Goal: Check status: Check status

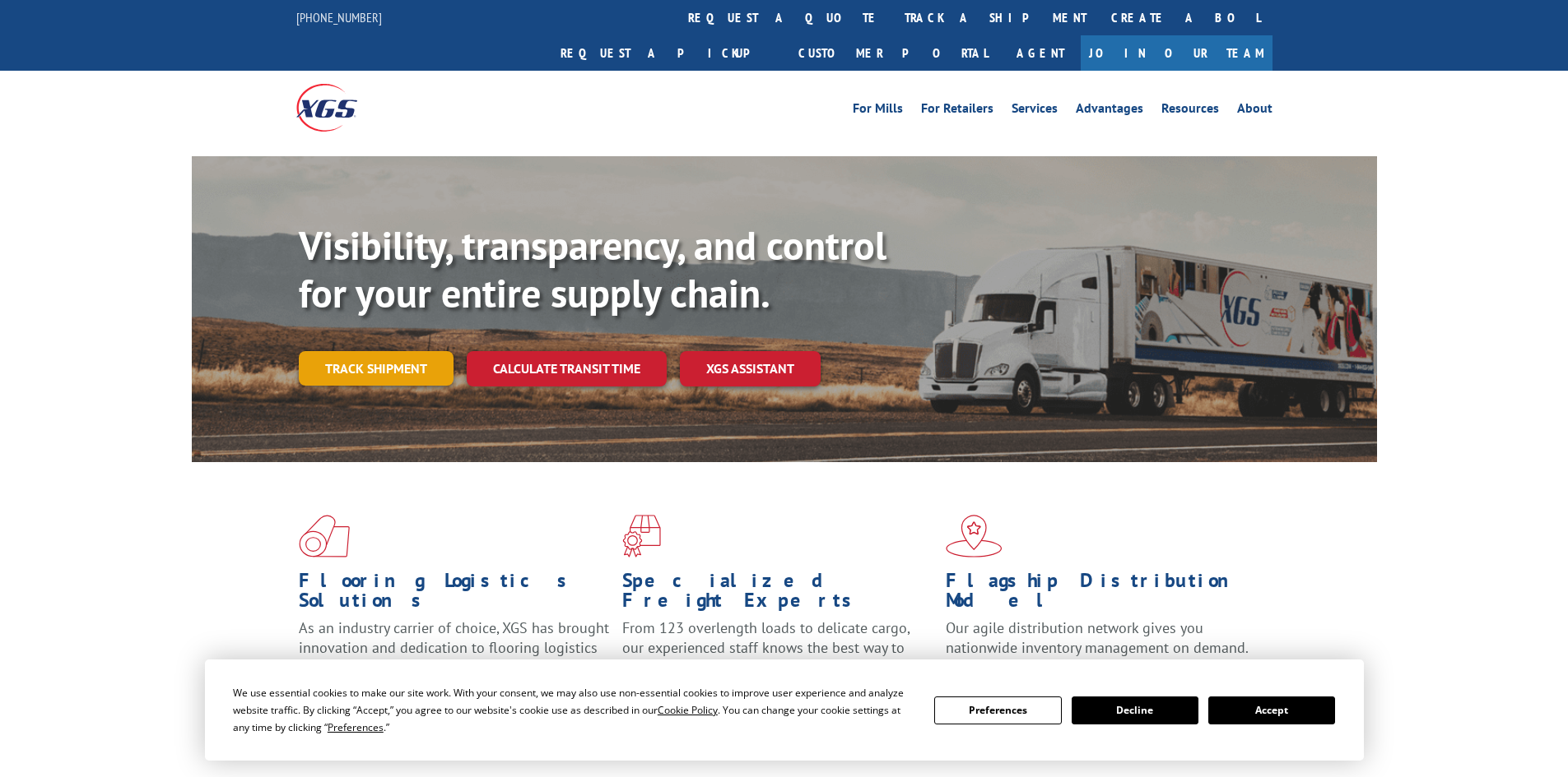
click at [401, 351] on link "Track shipment" at bounding box center [377, 368] width 155 height 35
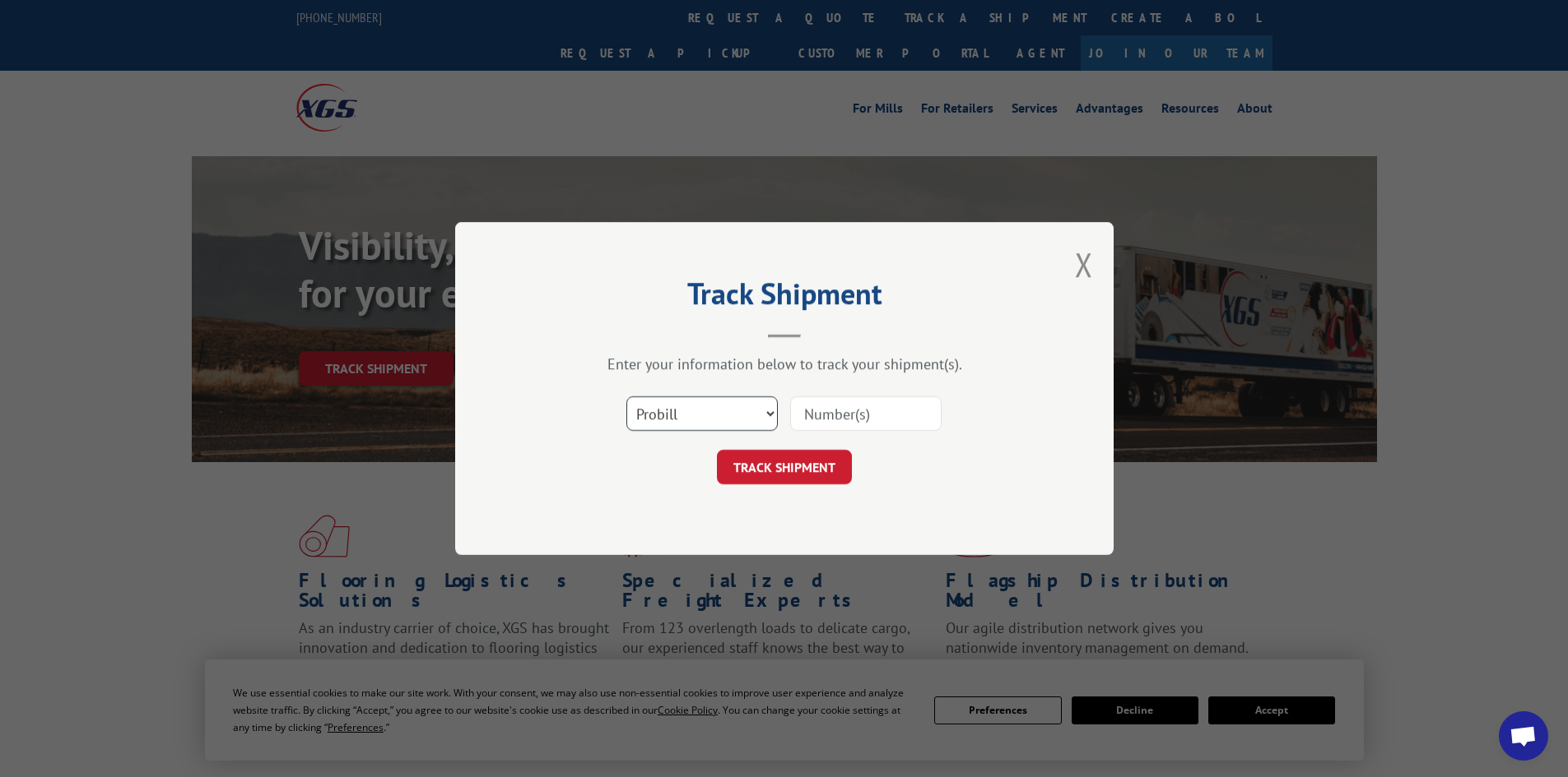
click at [741, 409] on select "Select category... Probill BOL PO" at bounding box center [703, 414] width 152 height 35
select select "bol"
click at [627, 396] on select "Select category... Probill BOL PO" at bounding box center [703, 414] width 152 height 35
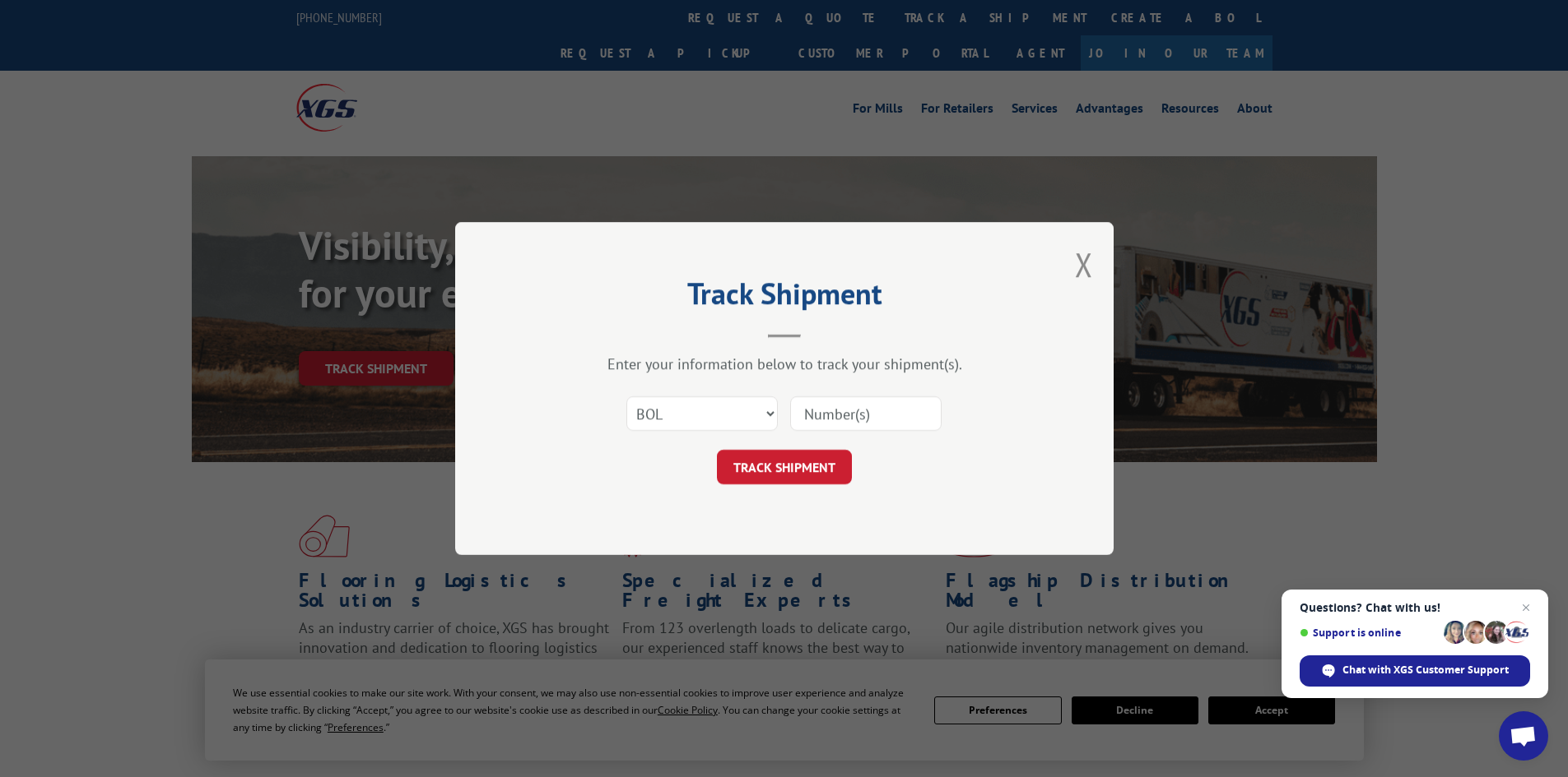
click at [845, 395] on div at bounding box center [866, 413] width 152 height 37
click at [840, 407] on input at bounding box center [866, 414] width 152 height 35
paste input "987436"
type input "987436"
click button "TRACK SHIPMENT" at bounding box center [784, 468] width 135 height 35
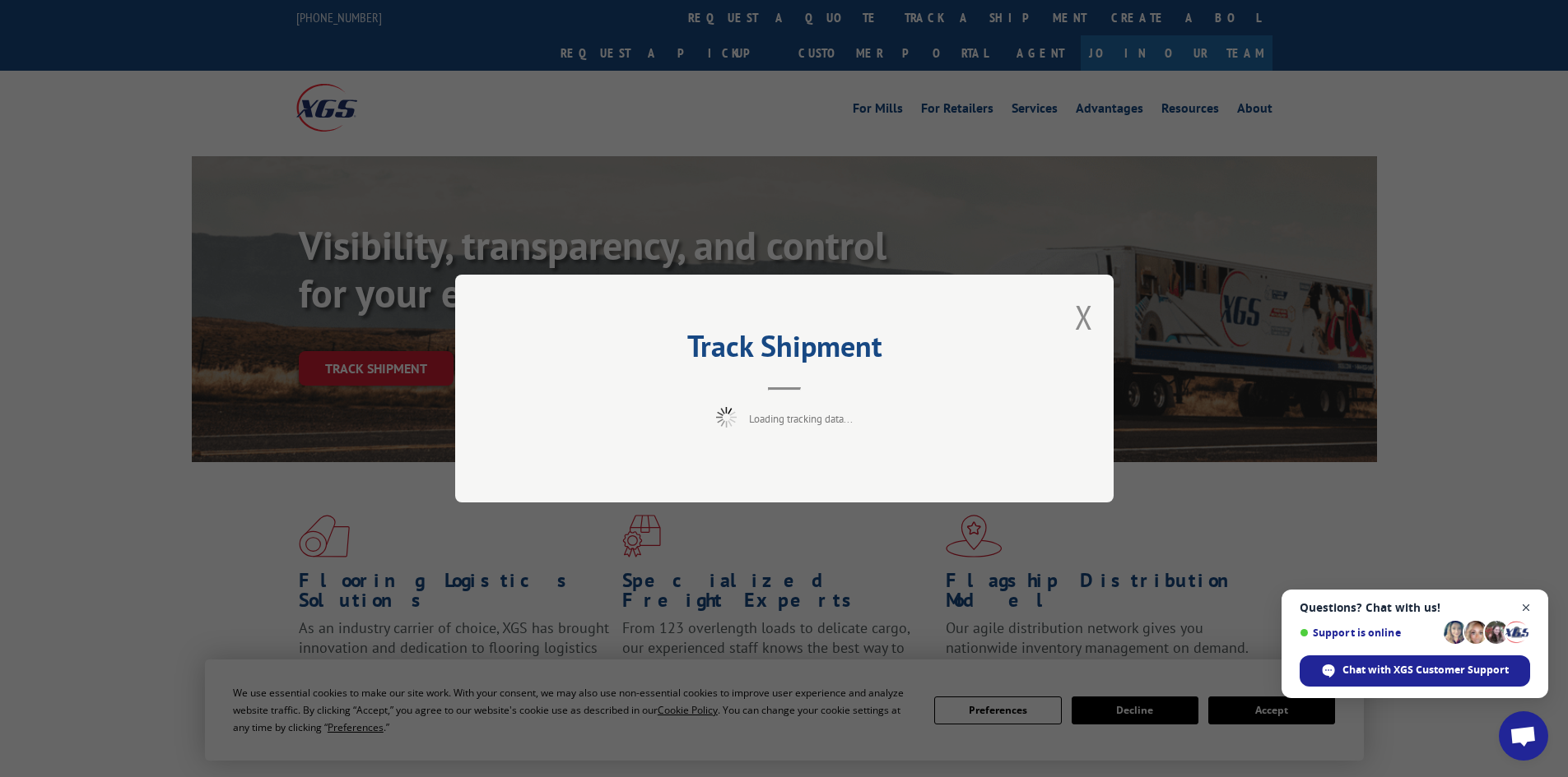
click at [1531, 603] on span "Open chat" at bounding box center [1527, 609] width 21 height 21
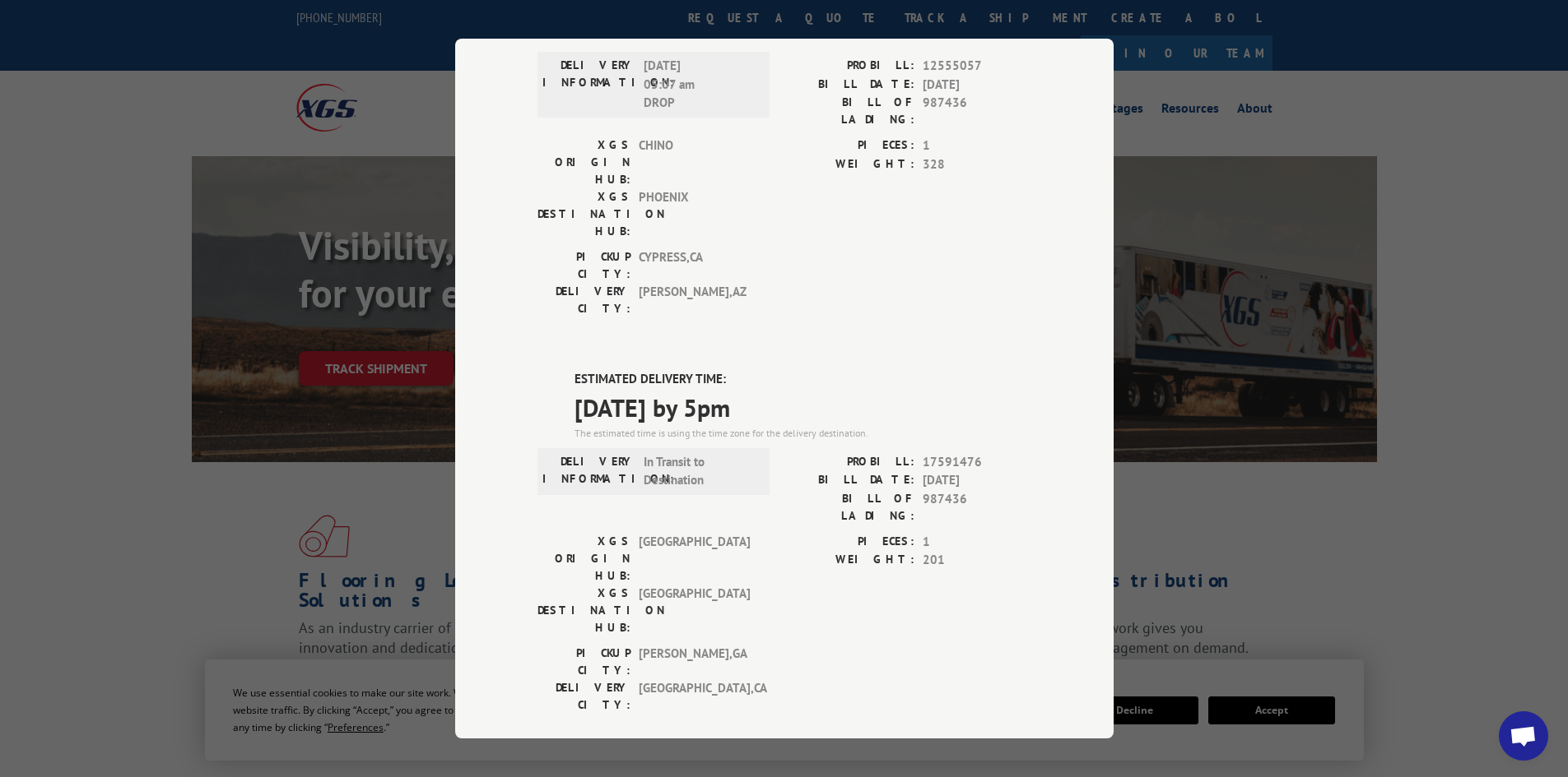
scroll to position [165, 0]
drag, startPoint x: 917, startPoint y: 364, endPoint x: 974, endPoint y: 361, distance: 57.1
click at [974, 452] on span "17591476" at bounding box center [977, 462] width 109 height 19
copy span "17591476"
